Goal: Task Accomplishment & Management: Manage account settings

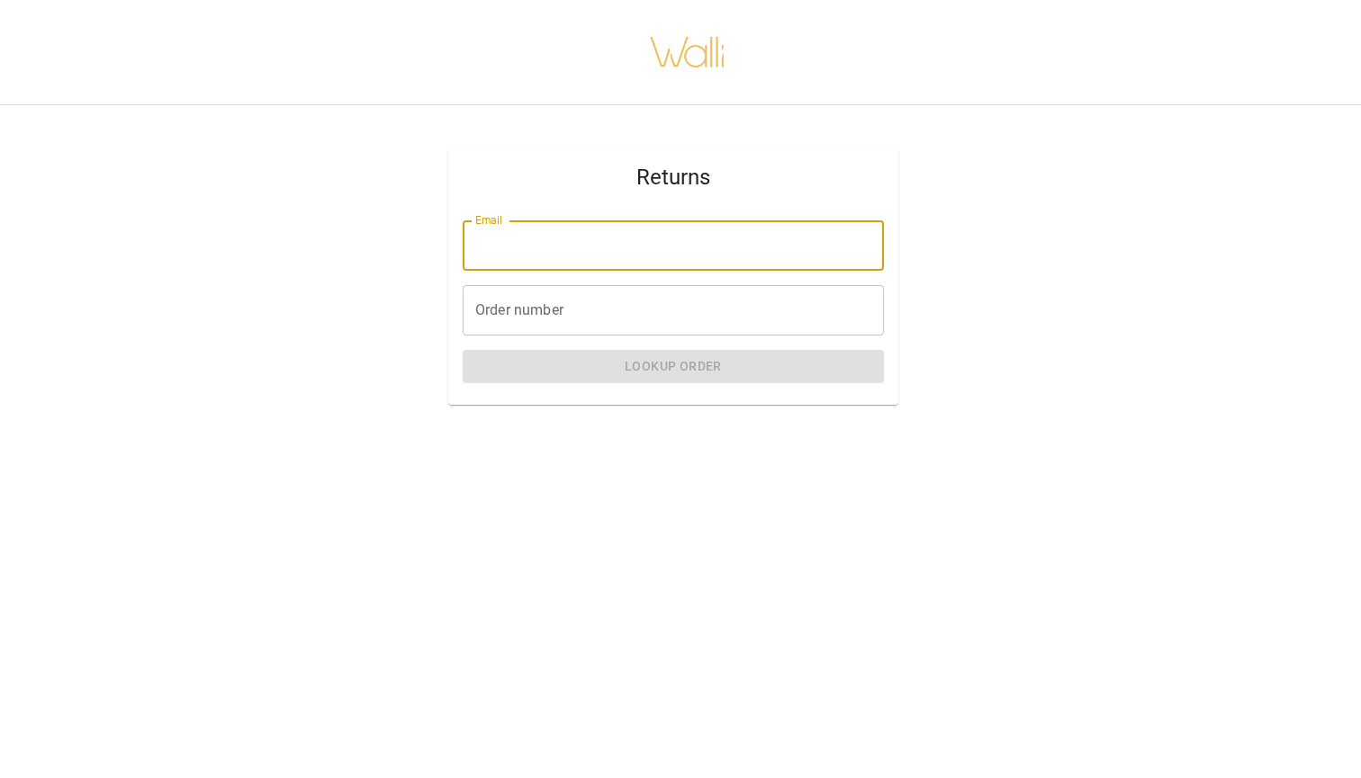
click at [591, 247] on input "Email" at bounding box center [673, 245] width 421 height 50
type input "**********"
click at [583, 317] on input "Order number" at bounding box center [673, 310] width 421 height 50
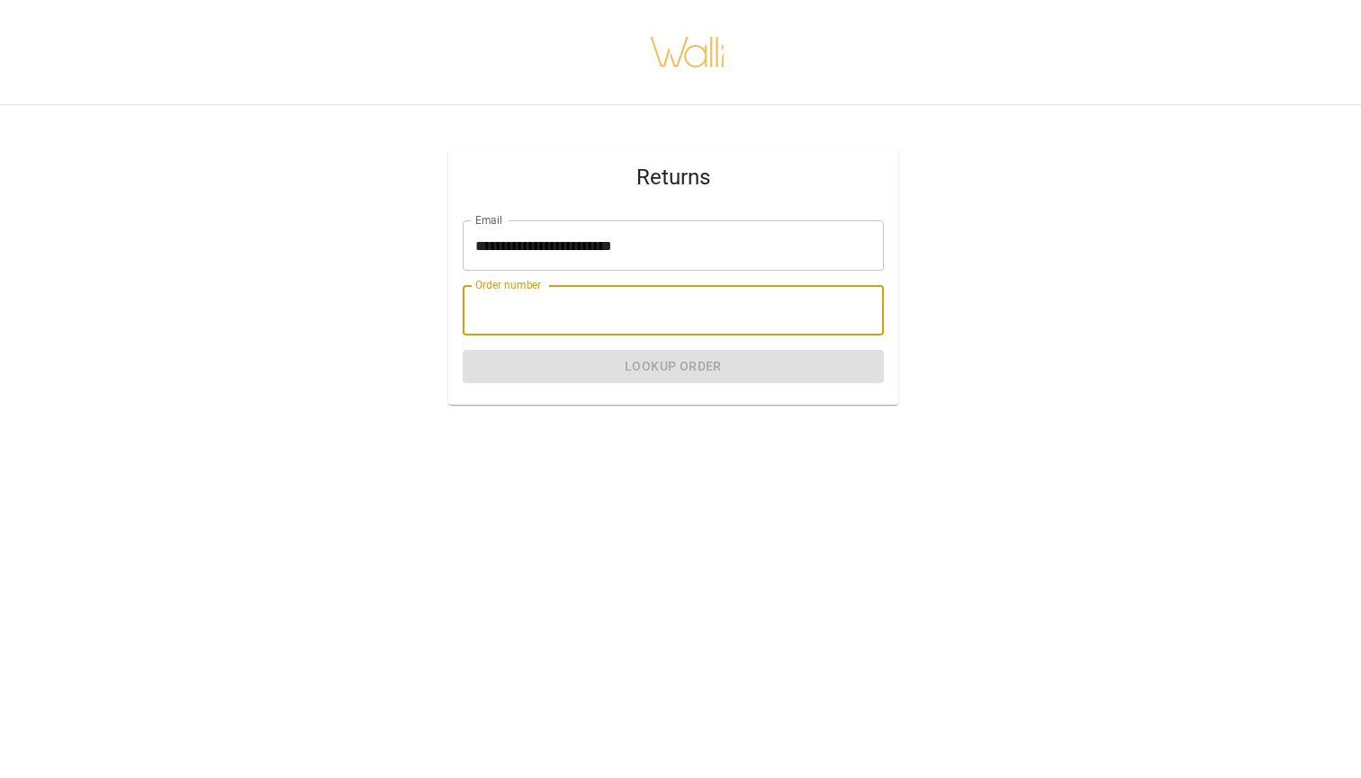
paste input "*******"
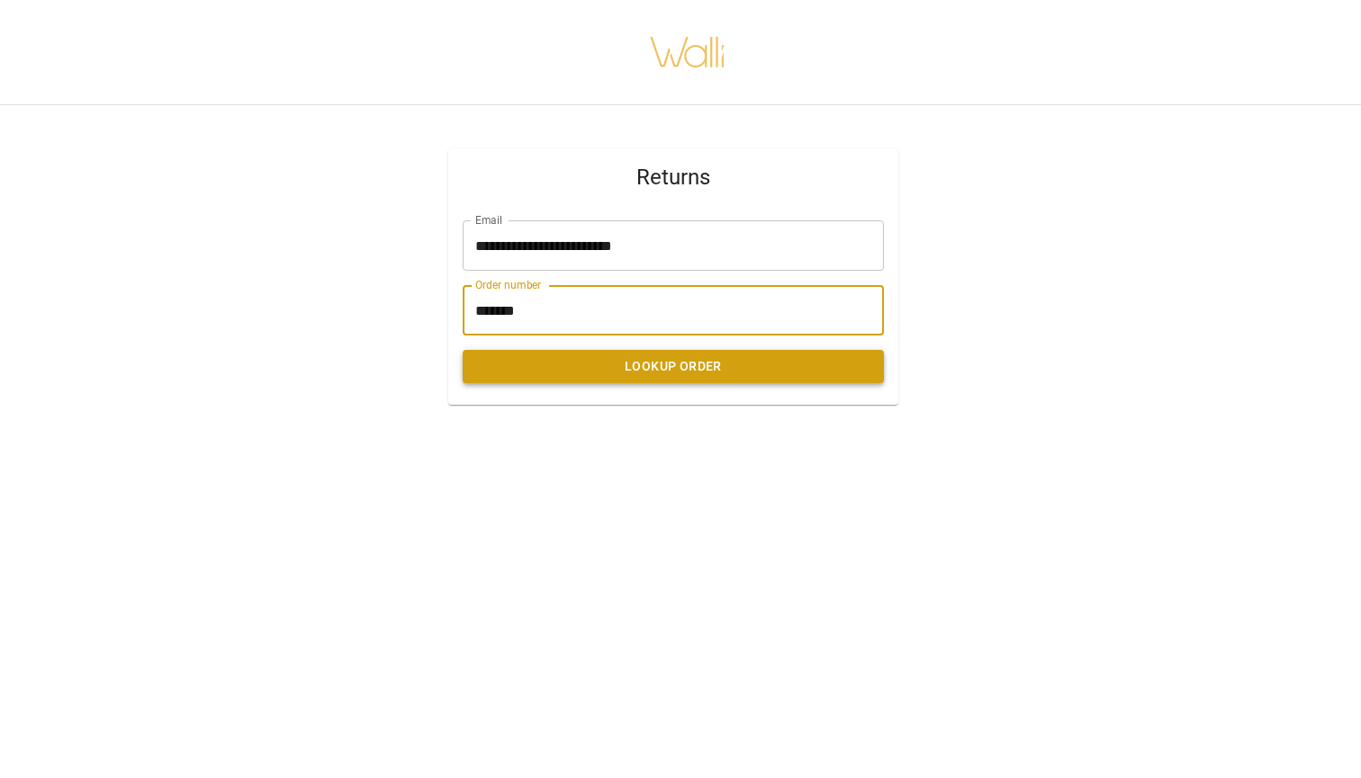
type input "*******"
click at [679, 373] on button "Lookup Order" at bounding box center [673, 366] width 421 height 33
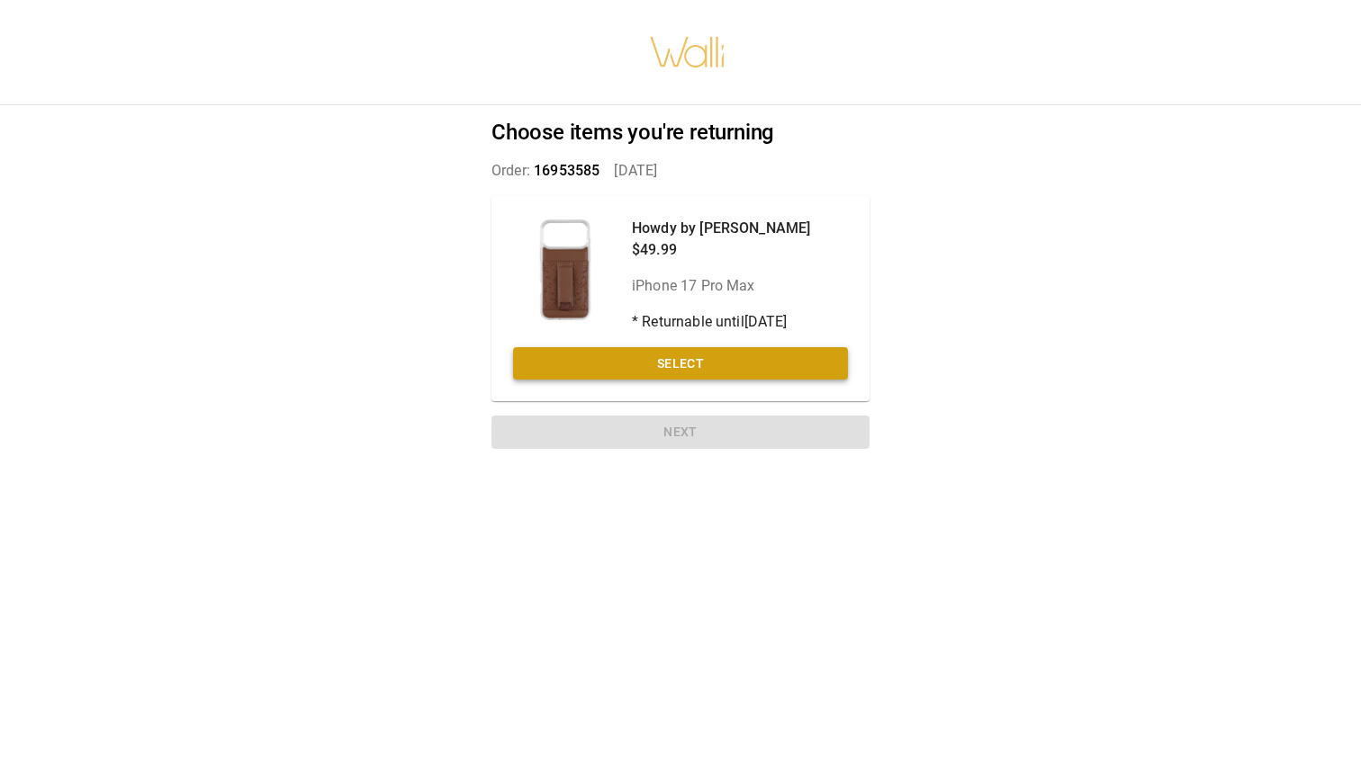
click at [689, 366] on button "Select" at bounding box center [680, 363] width 335 height 33
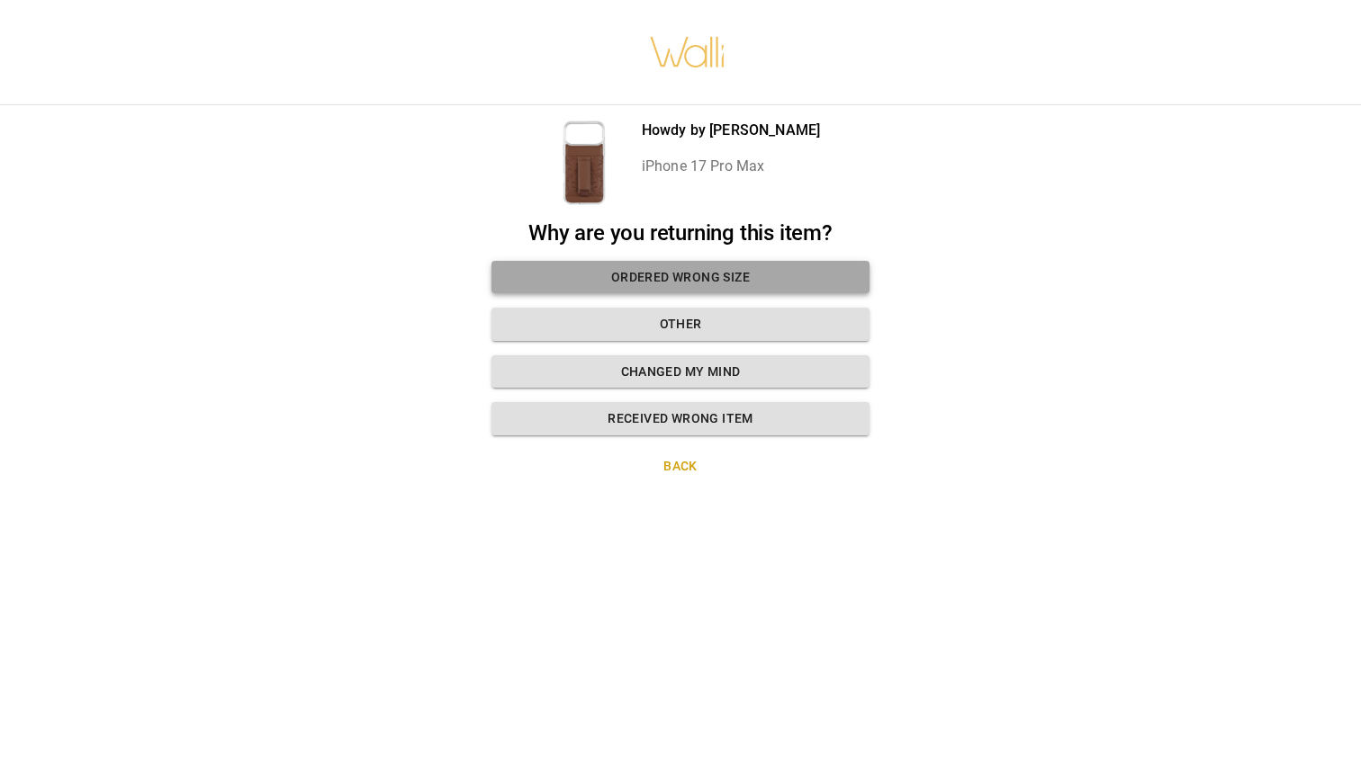
click at [704, 281] on button "Ordered wrong size" at bounding box center [680, 277] width 378 height 33
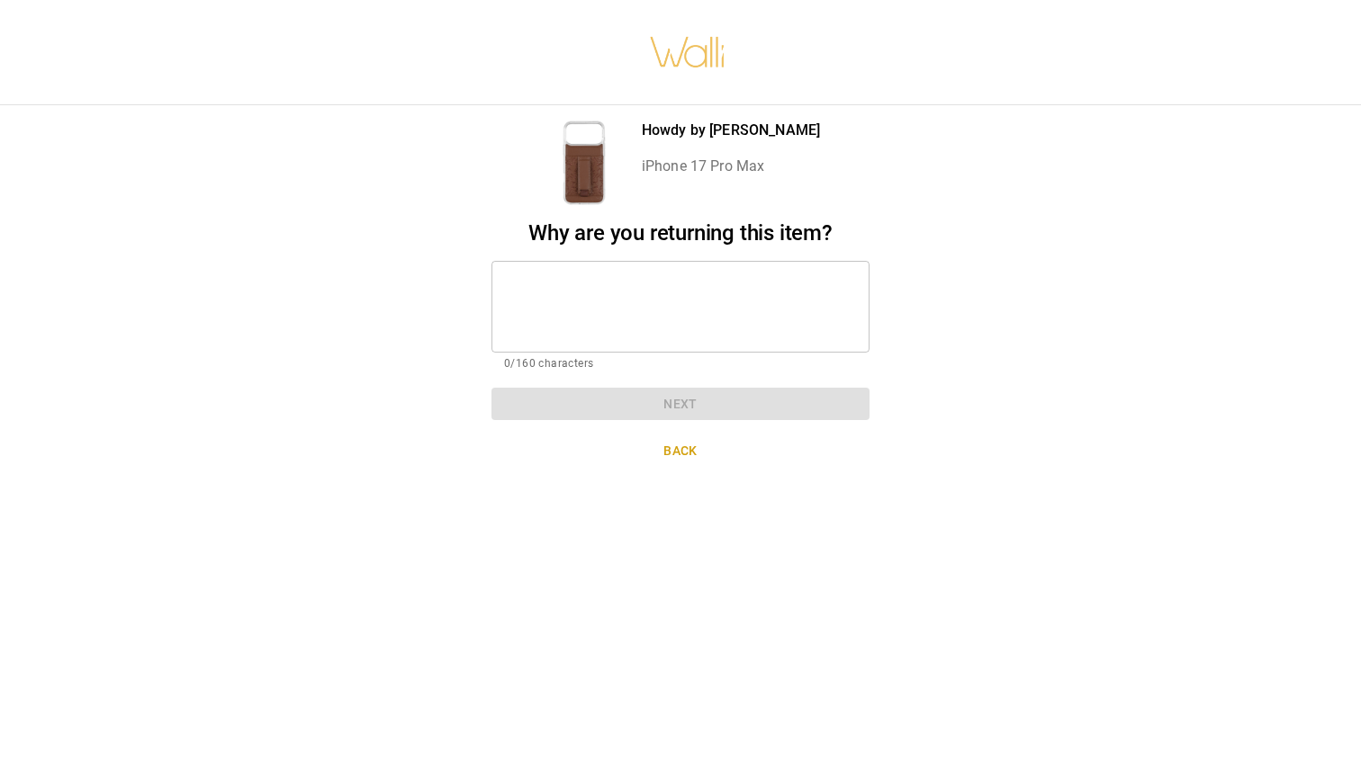
click at [649, 287] on textarea at bounding box center [680, 306] width 353 height 62
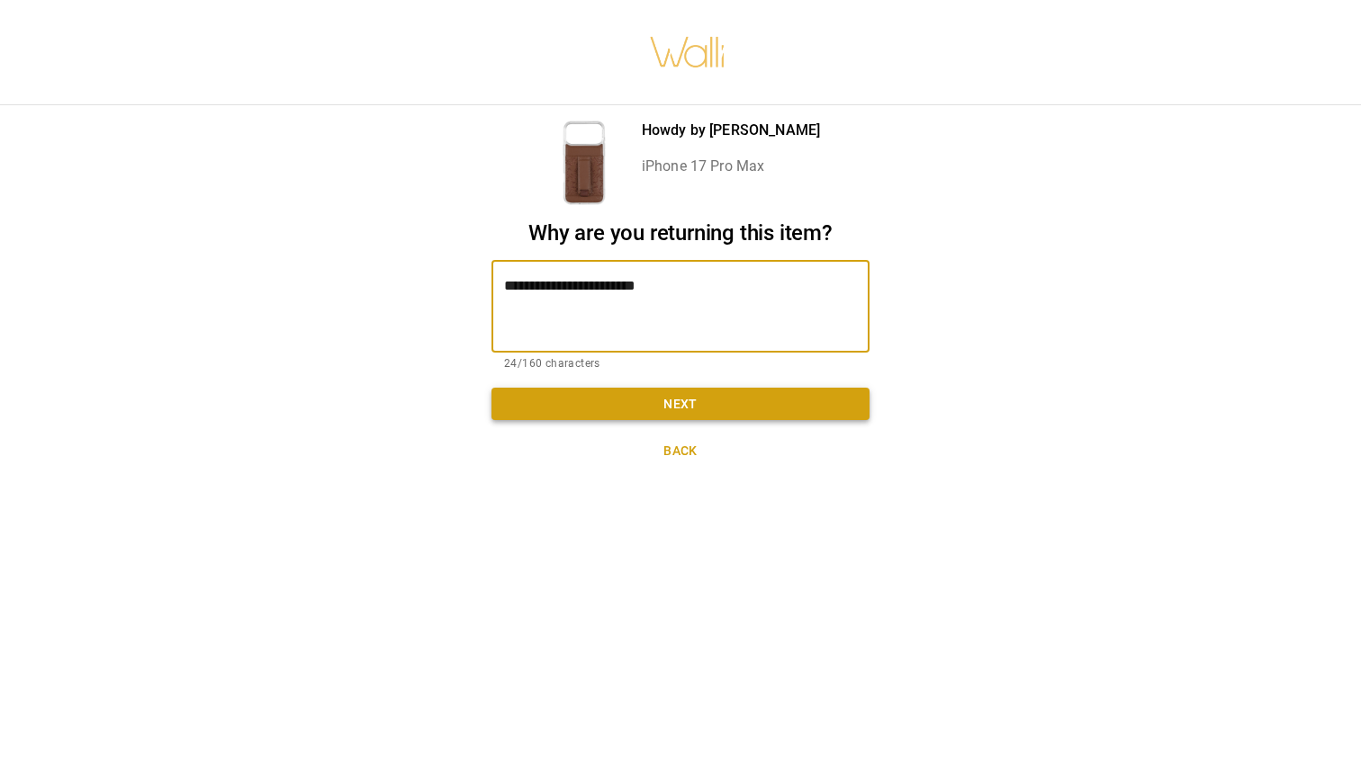
type textarea "**********"
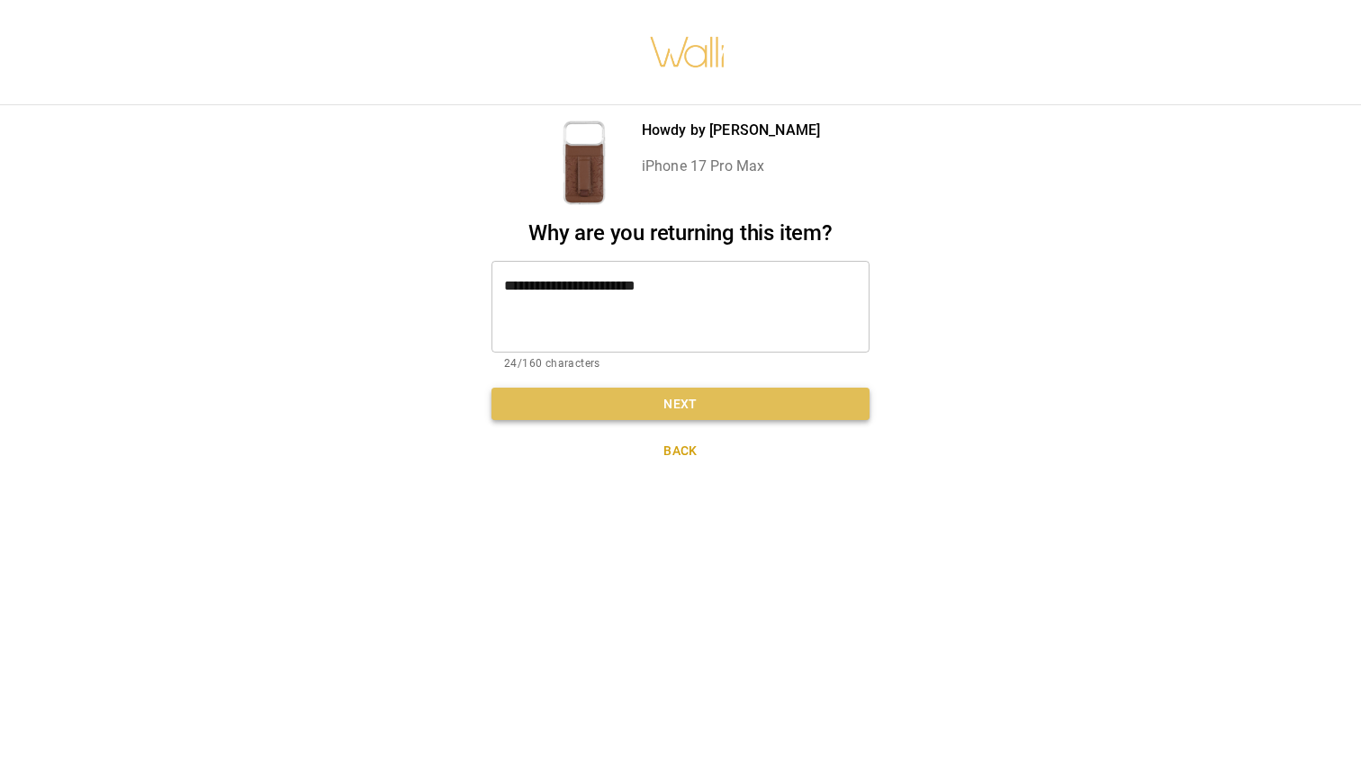
click at [721, 411] on button "Next" at bounding box center [680, 404] width 378 height 33
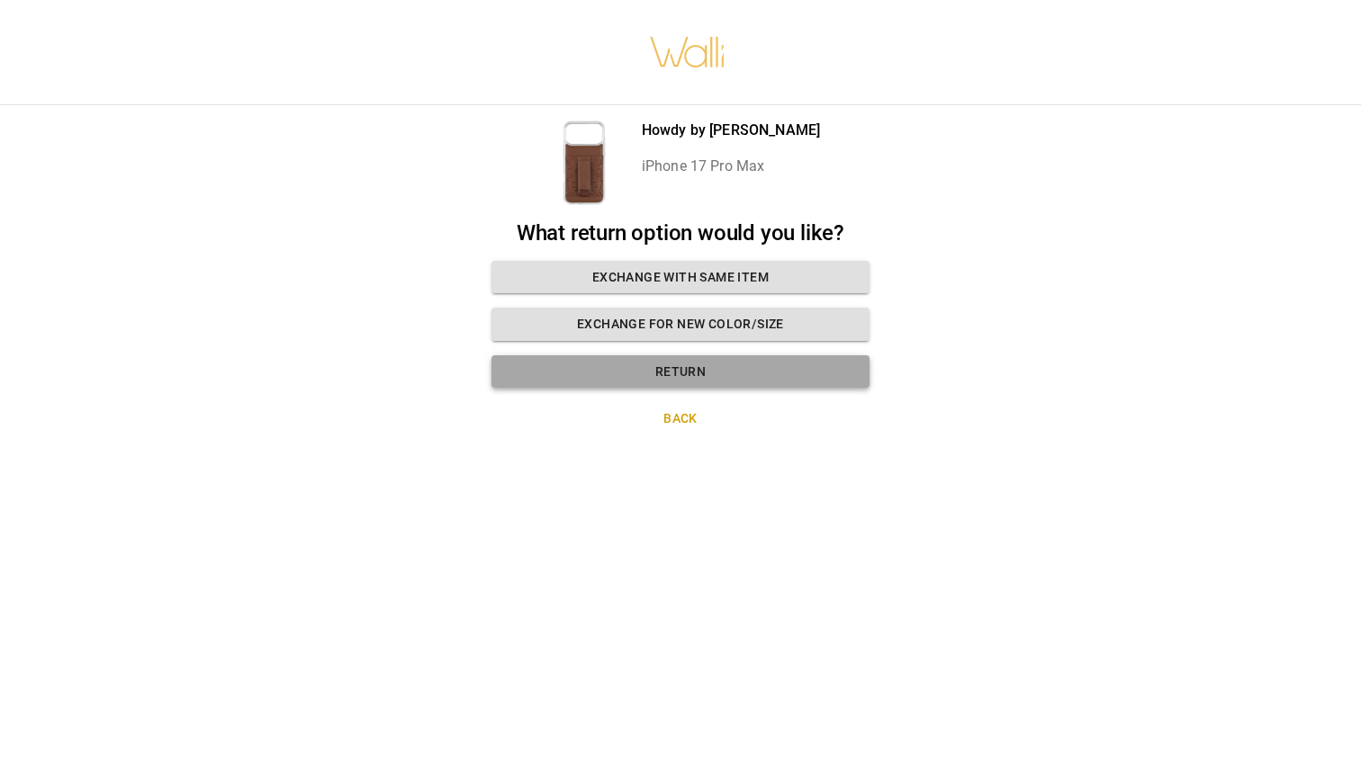
click at [693, 371] on button "Return" at bounding box center [680, 371] width 378 height 33
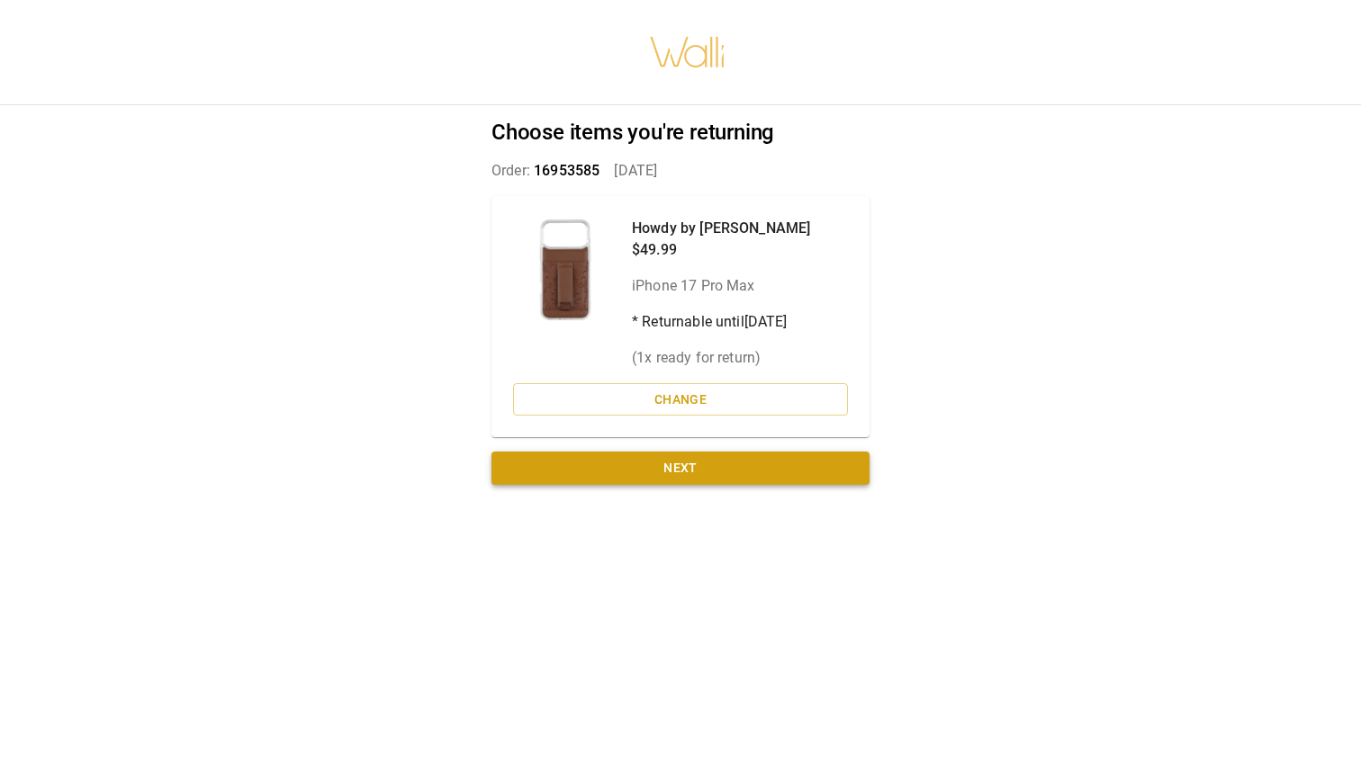
click at [696, 465] on button "Next" at bounding box center [680, 468] width 378 height 33
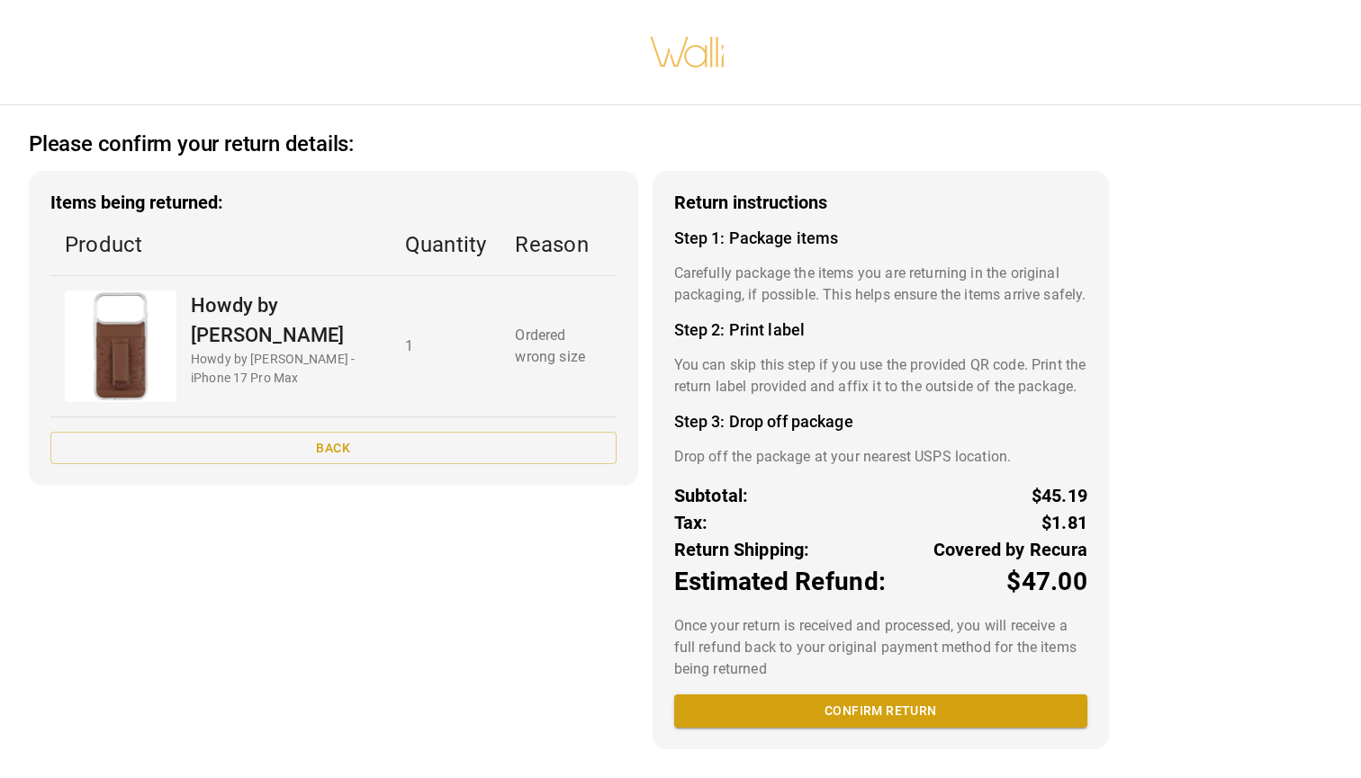
scroll to position [39, 0]
click at [911, 712] on button "Confirm return" at bounding box center [880, 711] width 413 height 33
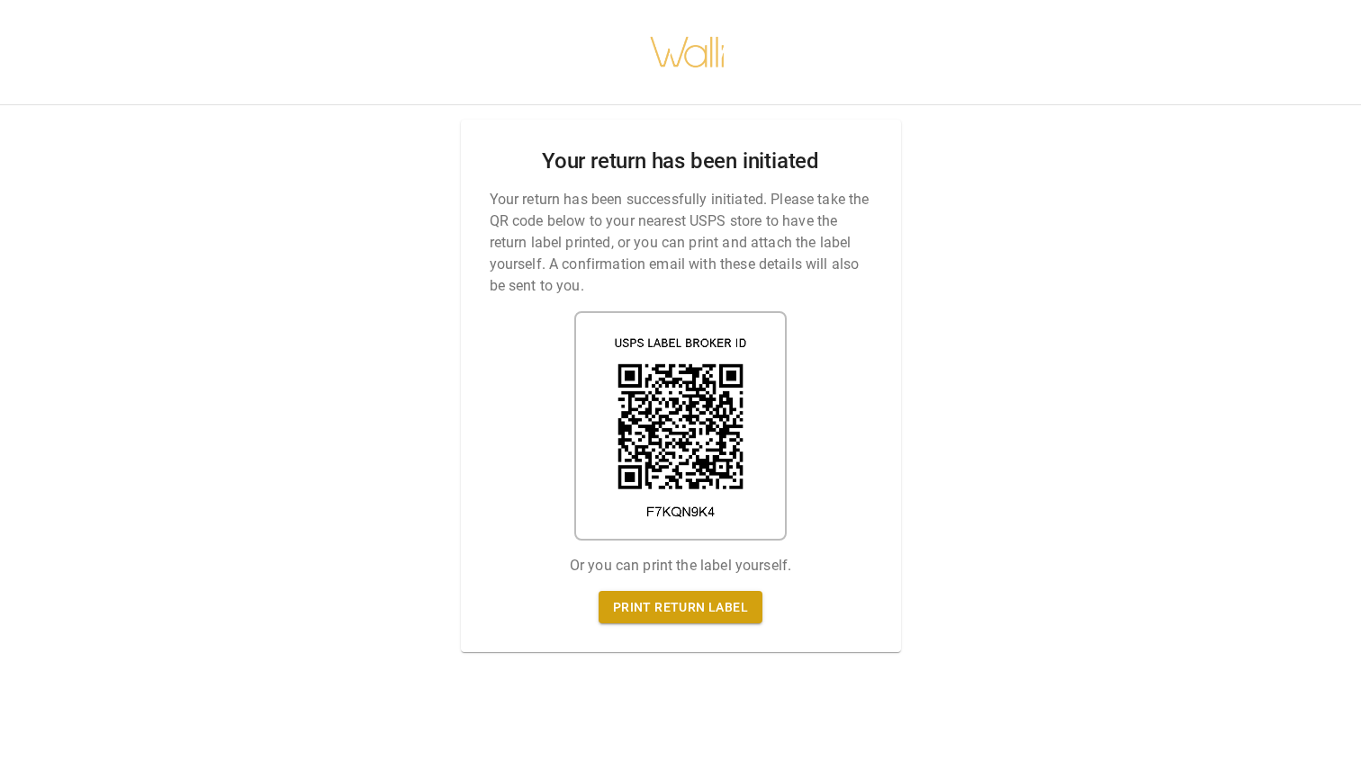
click at [649, 333] on img at bounding box center [680, 425] width 212 height 229
click at [686, 615] on link "Print return label" at bounding box center [680, 607] width 164 height 33
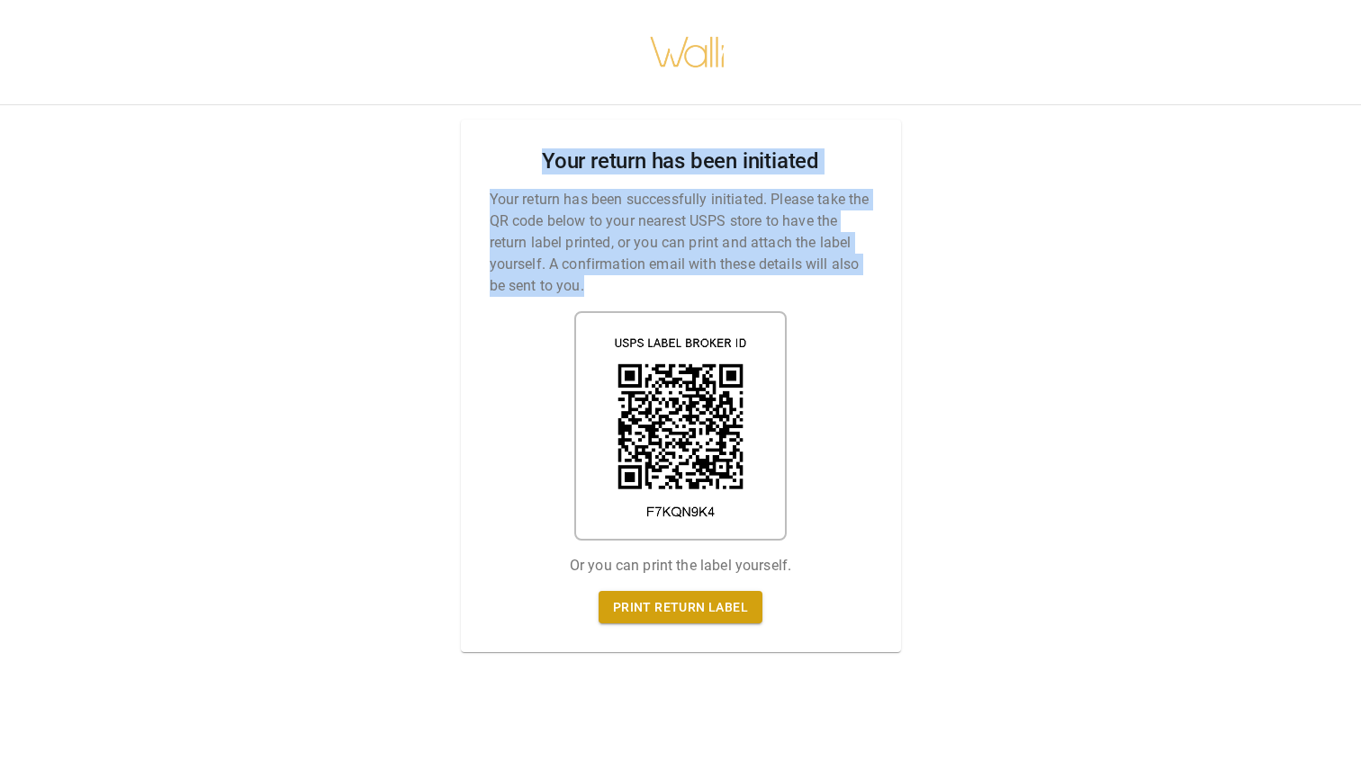
drag, startPoint x: 730, startPoint y: 298, endPoint x: 742, endPoint y: 139, distance: 158.8
click at [742, 139] on div "Your return has been initiated Your return has been successfully initiated. Ple…" at bounding box center [681, 386] width 440 height 533
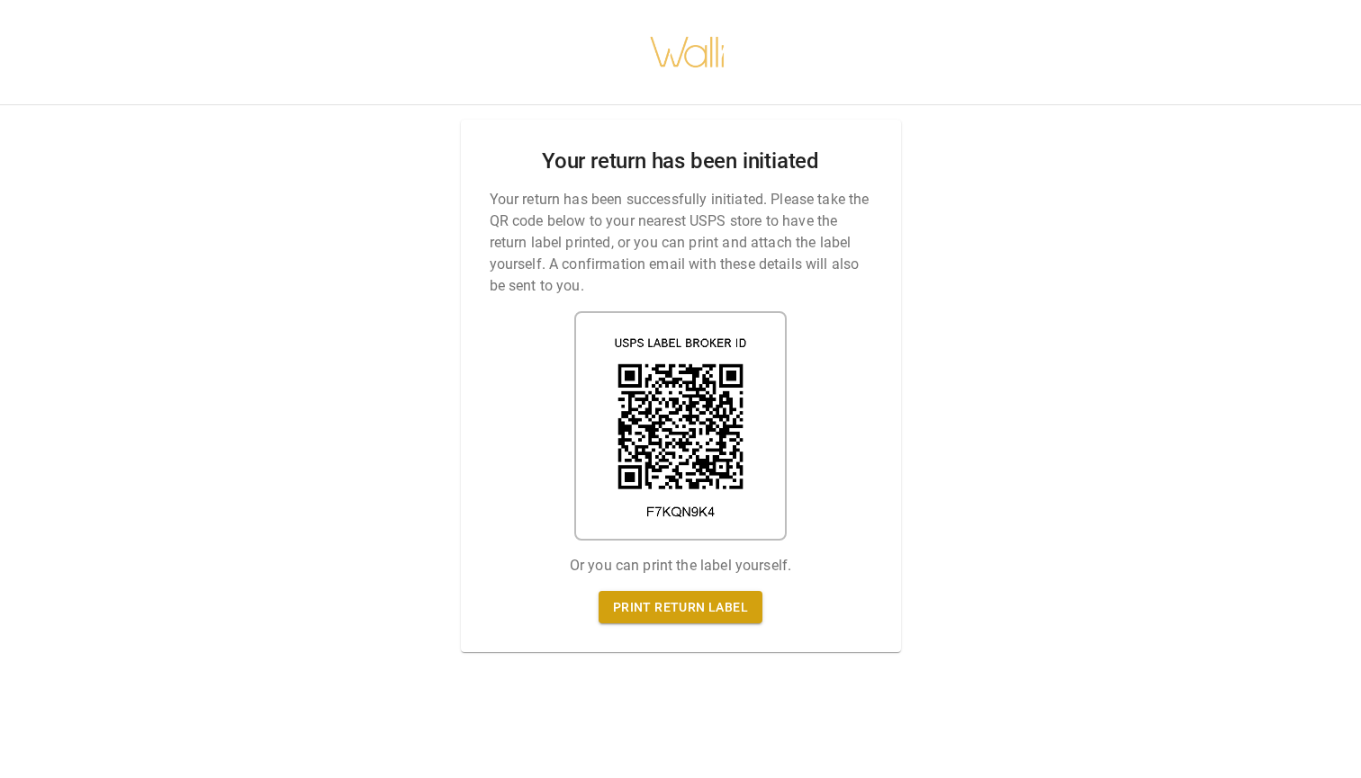
click at [913, 487] on div "Your return has been initiated Your return has been successfully initiated. Ple…" at bounding box center [680, 389] width 1361 height 778
click at [703, 616] on link "Print return label" at bounding box center [680, 607] width 164 height 33
